Goal: Transaction & Acquisition: Purchase product/service

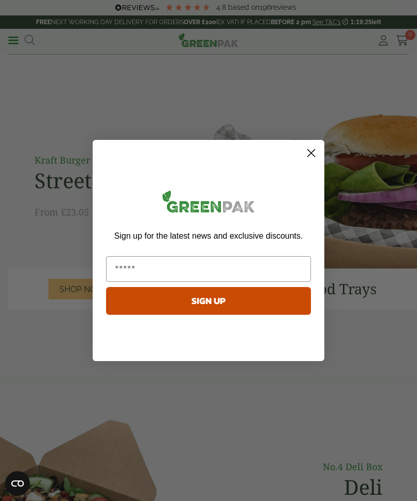
click at [313, 150] on circle "Close dialog" at bounding box center [310, 153] width 17 height 17
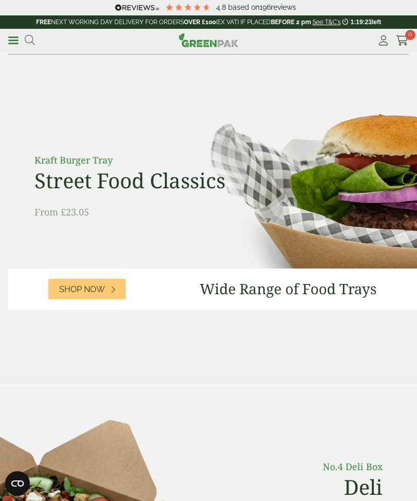
click at [379, 39] on icon at bounding box center [382, 40] width 13 height 10
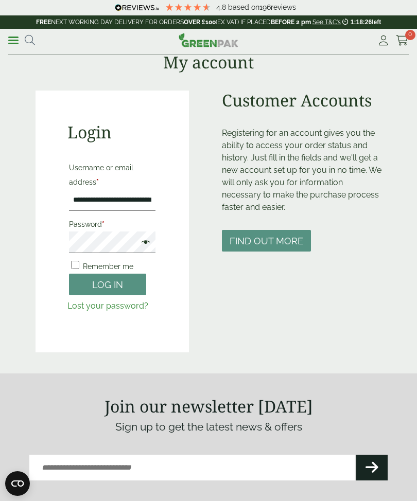
type input "**********"
click at [124, 283] on button "Log in" at bounding box center [107, 285] width 77 height 22
click at [107, 284] on button "Log in" at bounding box center [107, 285] width 77 height 22
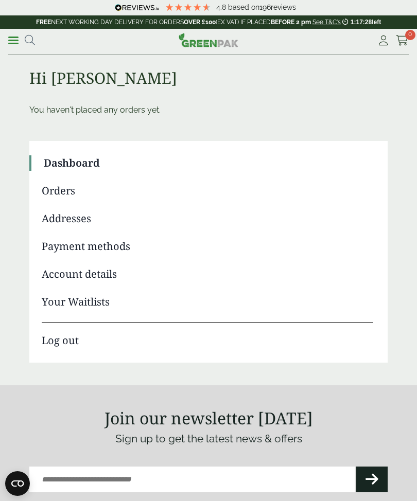
click at [18, 42] on link "Menu" at bounding box center [13, 39] width 10 height 10
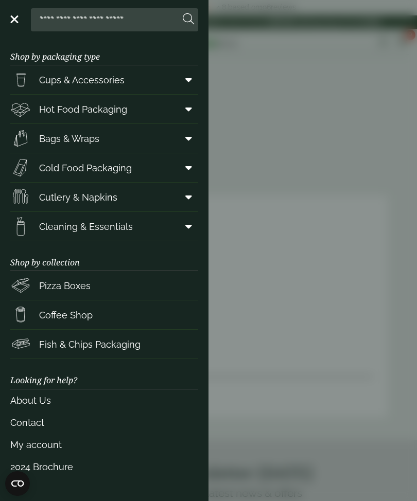
click at [142, 23] on input "search" at bounding box center [107, 20] width 145 height 22
type input "*******"
click at [188, 20] on button at bounding box center [188, 19] width 11 height 13
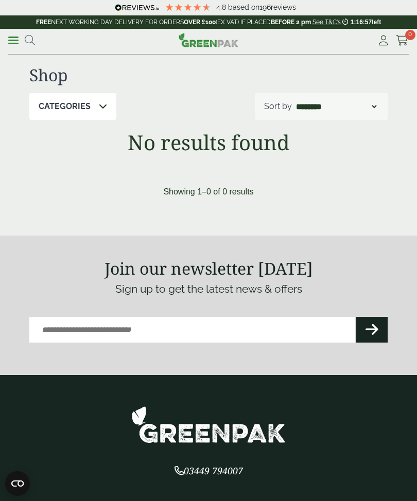
click at [90, 105] on div "Categories" at bounding box center [72, 106] width 87 height 27
click at [41, 43] on div "Menu *******" at bounding box center [58, 40] width 100 height 15
click at [11, 40] on span at bounding box center [13, 41] width 10 height 2
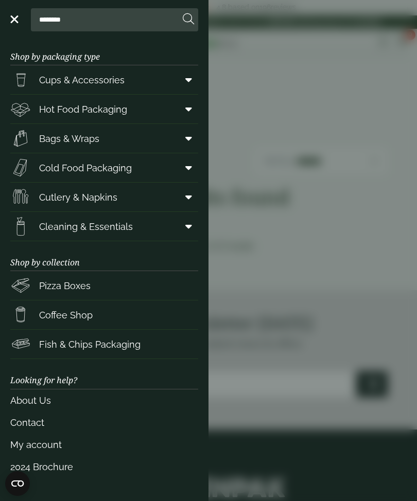
click at [55, 196] on span "Cutlery & Napkins" at bounding box center [78, 197] width 78 height 14
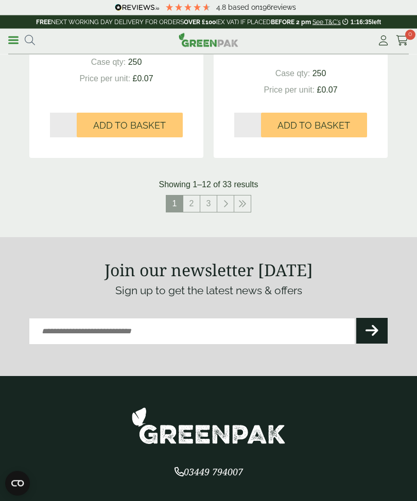
scroll to position [2029, 0]
click at [242, 200] on icon at bounding box center [242, 204] width 8 height 8
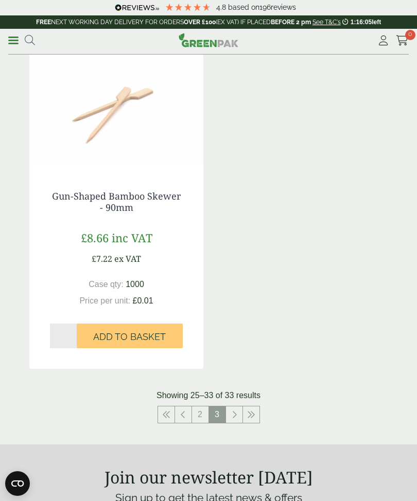
scroll to position [1526, 0]
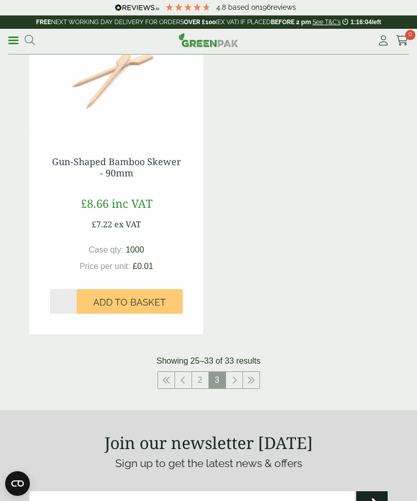
click at [257, 372] on link at bounding box center [251, 380] width 16 height 16
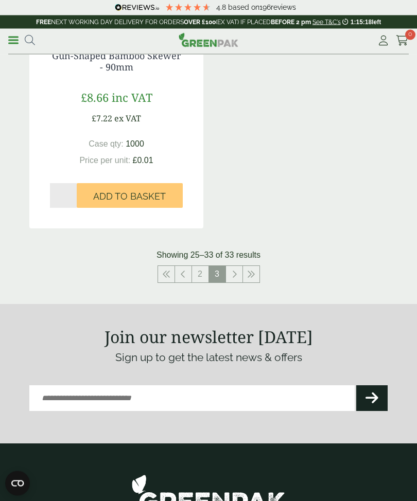
scroll to position [1632, 0]
click at [258, 266] on link at bounding box center [251, 274] width 16 height 16
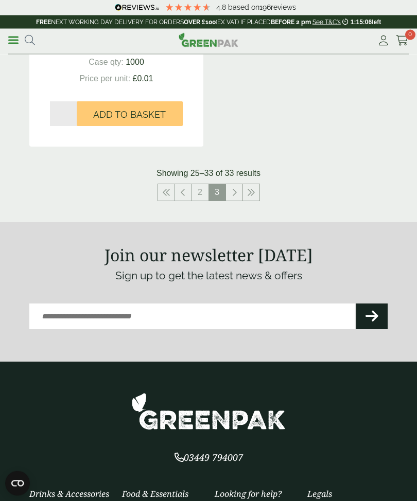
scroll to position [1714, 0]
click at [256, 186] on link at bounding box center [251, 192] width 16 height 16
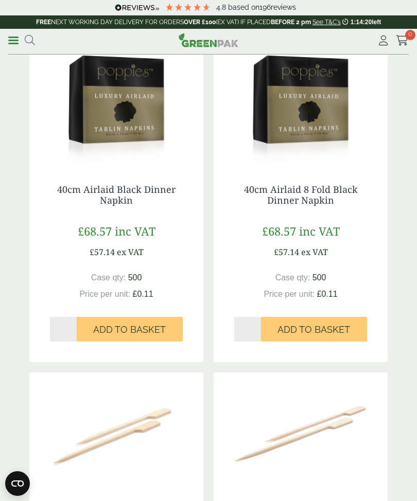
scroll to position [0, 0]
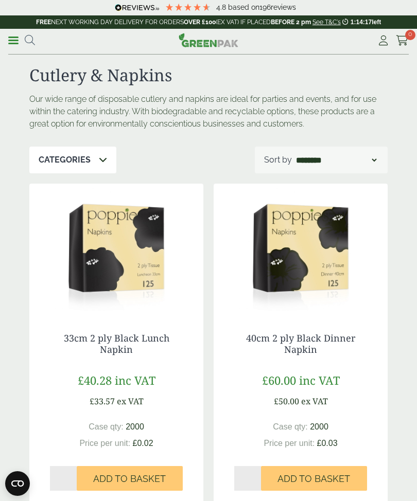
click at [78, 167] on div "Categories" at bounding box center [72, 160] width 87 height 27
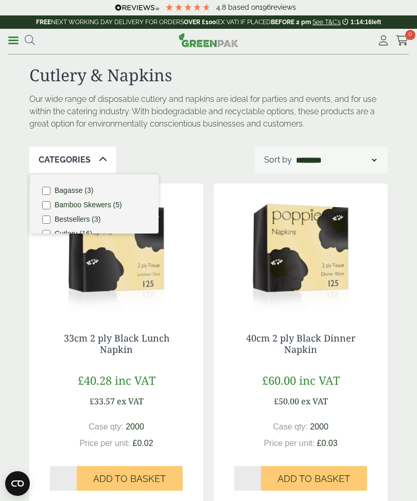
click at [94, 157] on div "Categories" at bounding box center [72, 160] width 87 height 27
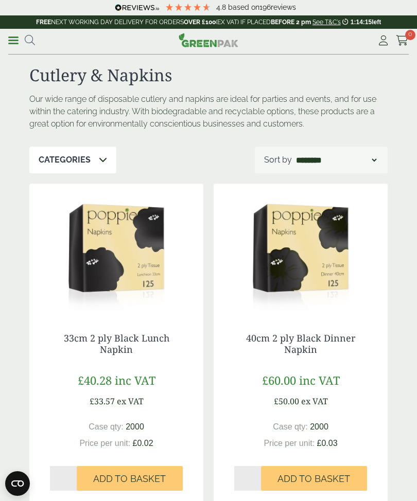
click at [95, 158] on div "Categories" at bounding box center [72, 160] width 87 height 27
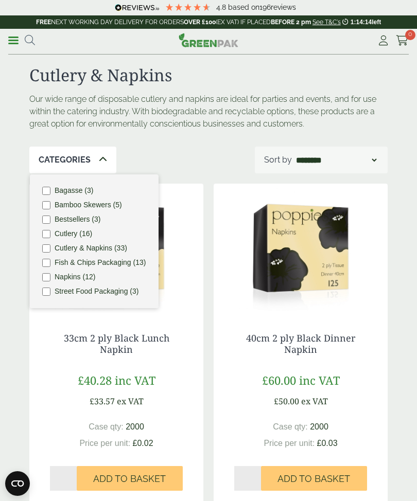
click at [69, 275] on label "Napkins (12)" at bounding box center [75, 276] width 41 height 7
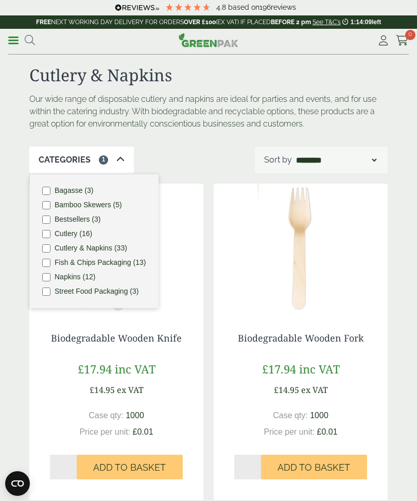
click at [67, 279] on label "Napkins (12)" at bounding box center [75, 276] width 41 height 7
click at [205, 161] on div "Categories 1 Bagasse (3) Bamboo Skewers (5) Bestsellers (3) Cutlery (16) Cutler…" at bounding box center [208, 160] width 358 height 27
click at [194, 143] on div "Our wide range of disposable cutlery and napkins are ideal for parties and even…" at bounding box center [208, 119] width 370 height 53
click at [181, 157] on div "Categories 1 Bagasse (3) Bamboo Skewers (5) Bestsellers (3) Cutlery (16) Cutler…" at bounding box center [208, 160] width 358 height 27
click at [31, 44] on icon at bounding box center [30, 40] width 10 height 10
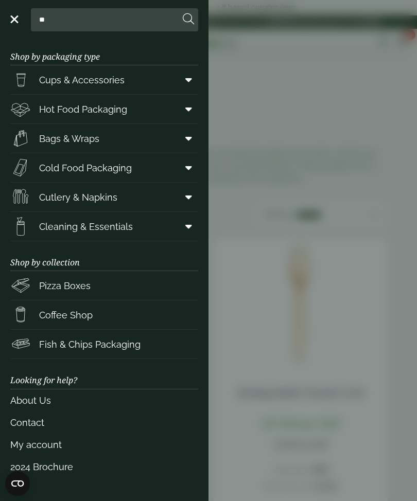
type input "*"
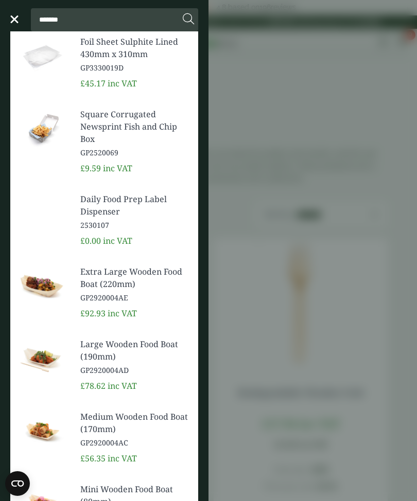
type input "*******"
click at [188, 20] on button at bounding box center [188, 19] width 11 height 13
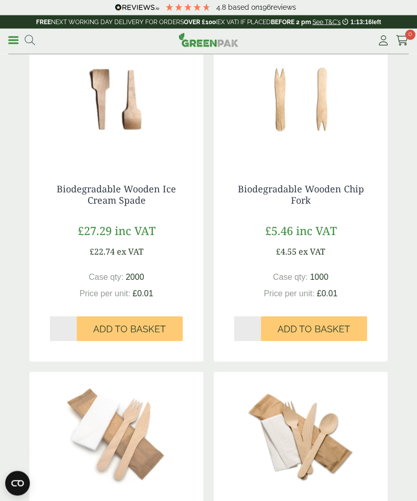
scroll to position [1424, 0]
